Goal: Transaction & Acquisition: Subscribe to service/newsletter

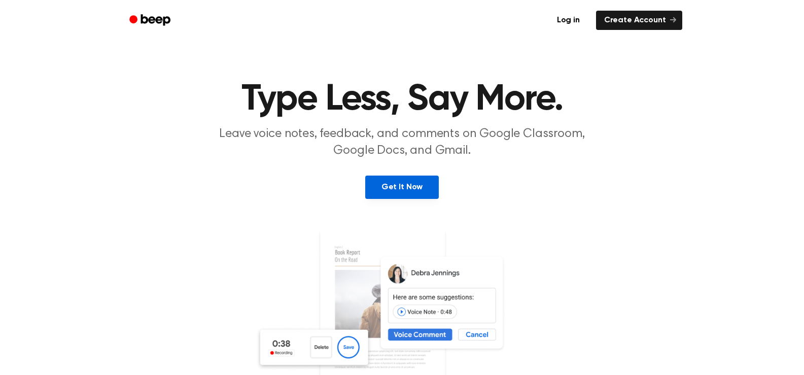
click at [409, 191] on link "Get It Now" at bounding box center [402, 187] width 74 height 23
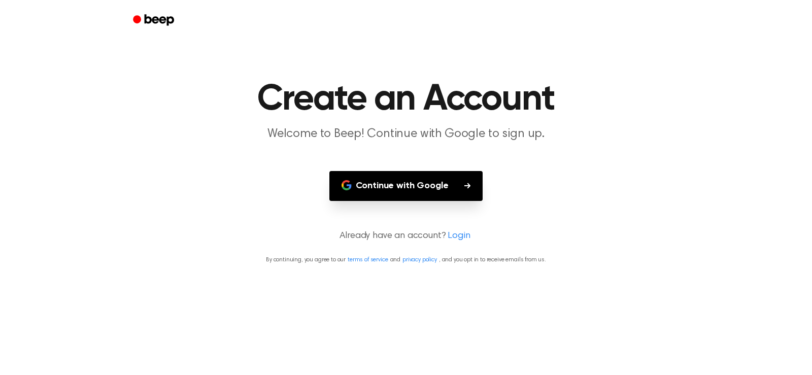
click at [434, 183] on button "Continue with Google" at bounding box center [406, 186] width 154 height 30
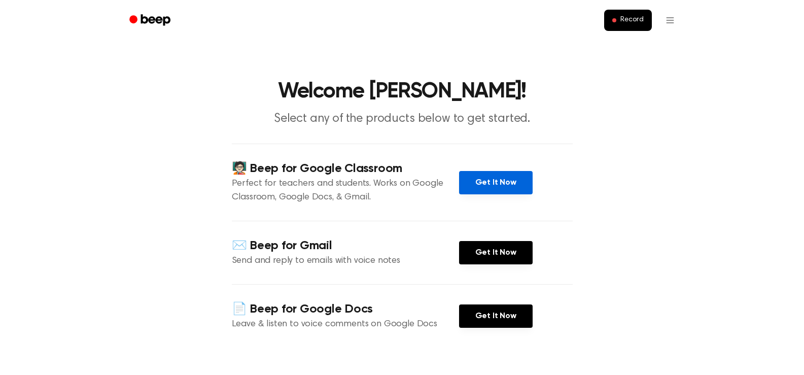
click at [481, 180] on link "Get It Now" at bounding box center [496, 182] width 74 height 23
